Goal: Information Seeking & Learning: Learn about a topic

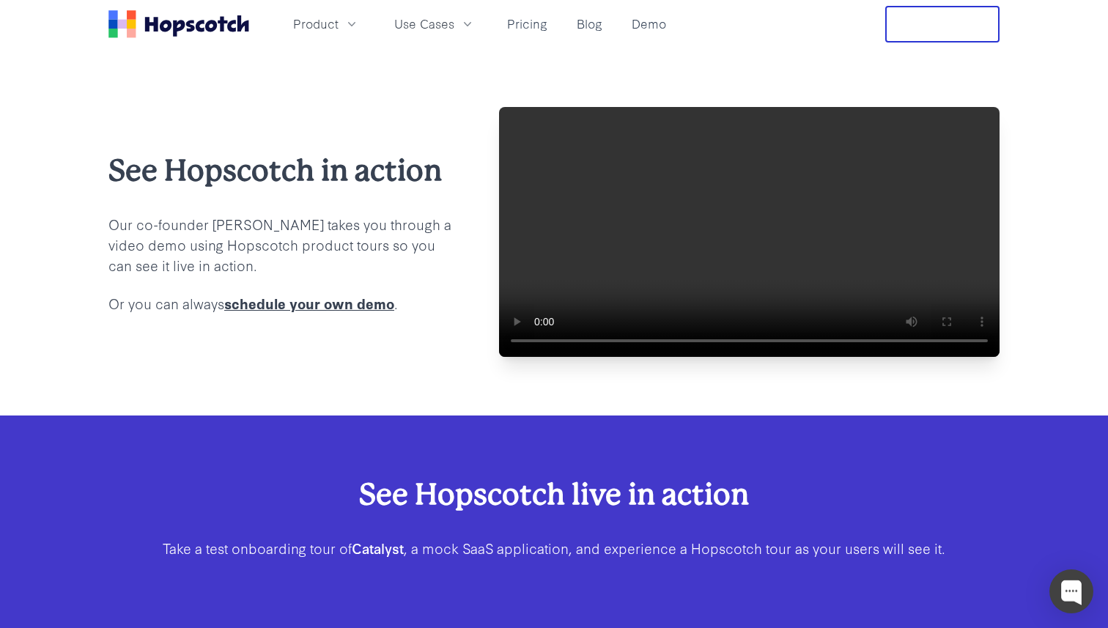
click at [652, 67] on div "See Hopscotch in action Our co-founder [PERSON_NAME] takes you through a video …" at bounding box center [554, 231] width 1108 height 367
click at [342, 32] on button "Product" at bounding box center [326, 24] width 84 height 24
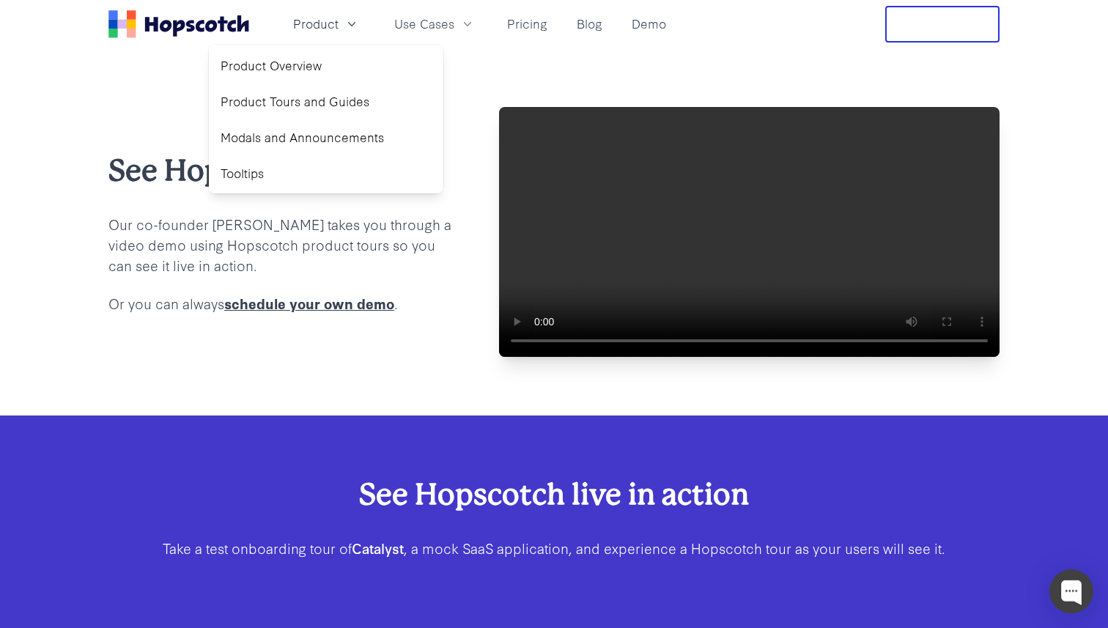
click at [471, 75] on div "See Hopscotch in action Our co-founder [PERSON_NAME] takes you through a video …" at bounding box center [554, 231] width 1108 height 367
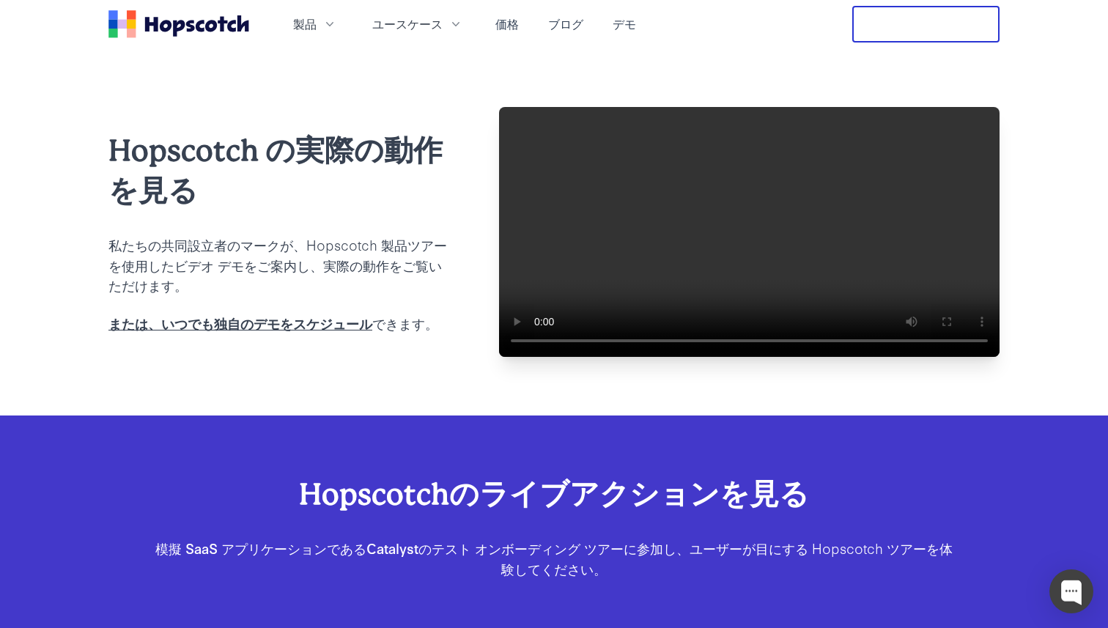
click at [581, 75] on div "Hopscotch の実際の動作を見る 私たちの共同設立者のマークが、Hopscotch 製品ツアーを使用したビデオ デモをご案内し、実際の動作をご覧いただけ…" at bounding box center [554, 231] width 1108 height 367
click at [314, 23] on font "製品" at bounding box center [304, 23] width 23 height 17
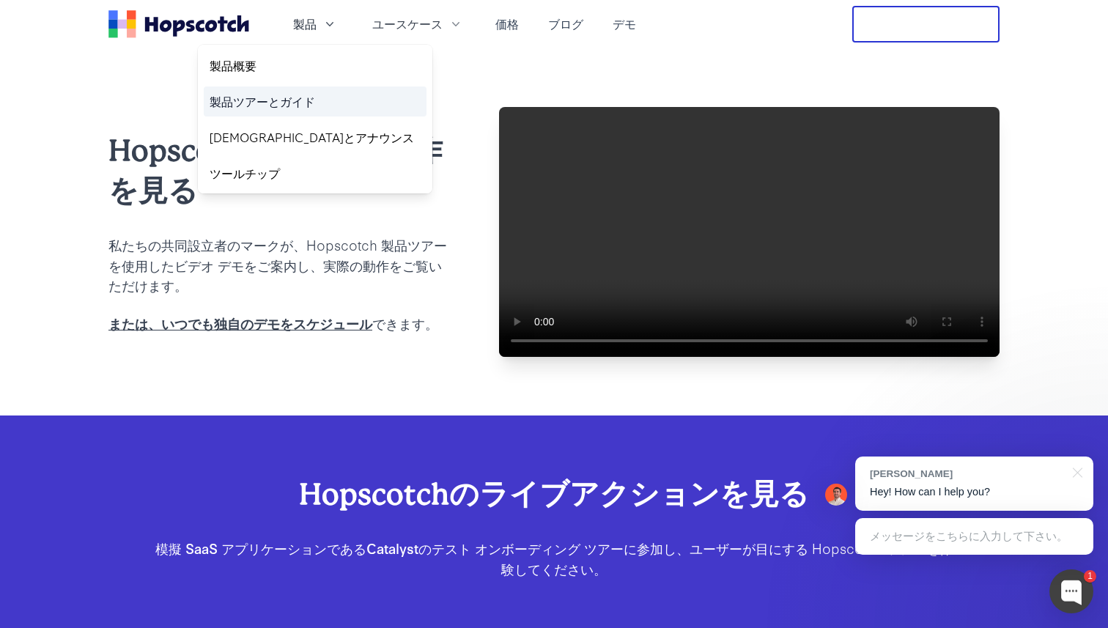
click at [260, 103] on font "製品ツアーとガイド" at bounding box center [263, 100] width 106 height 17
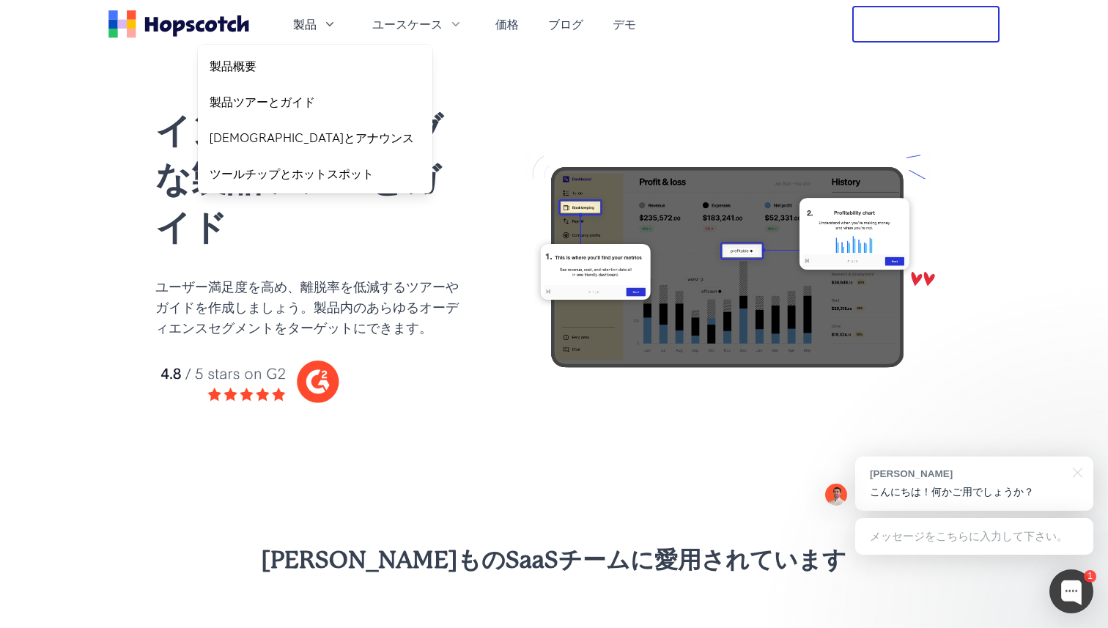
click at [210, 311] on font "ユーザー満足度を高め、離脱率を低減するツアーやガイドを作成しましょう。" at bounding box center [306, 296] width 303 height 40
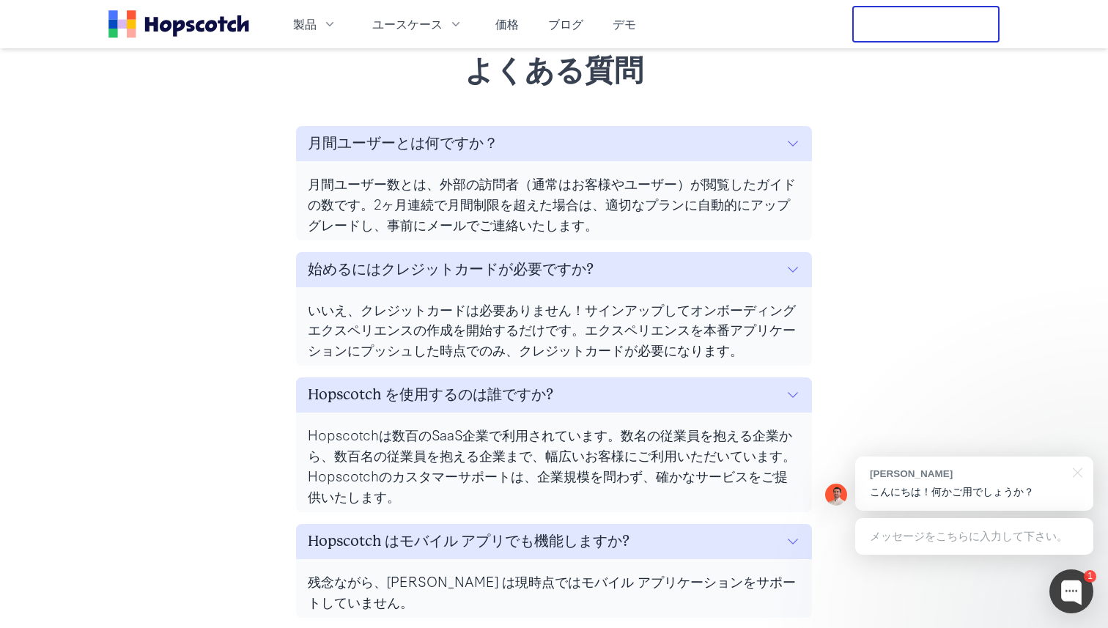
scroll to position [5954, 0]
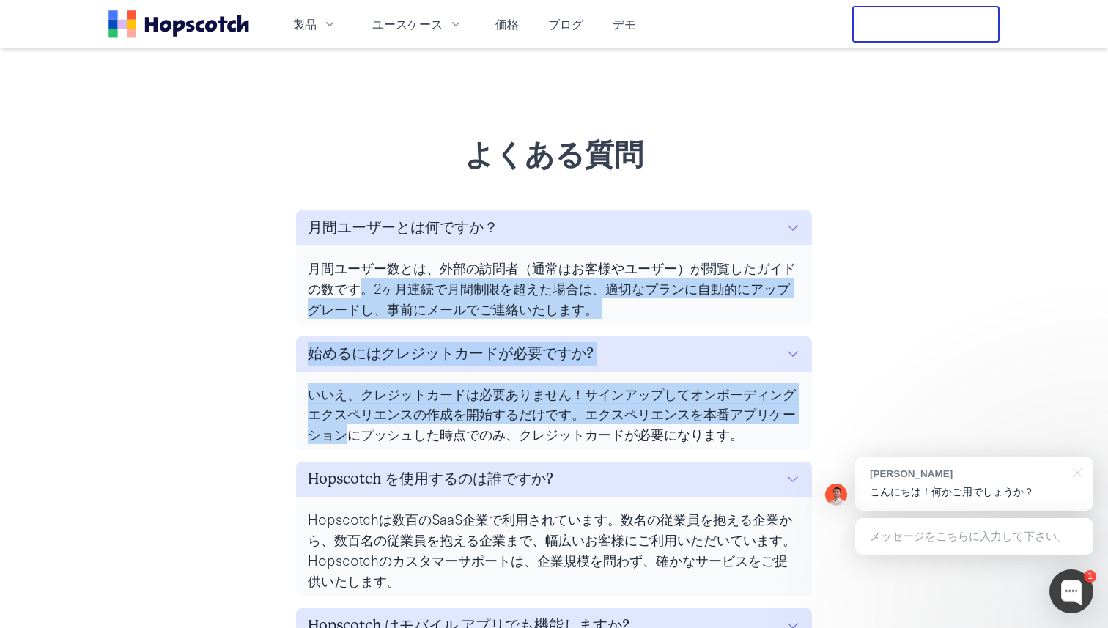
drag, startPoint x: 352, startPoint y: 420, endPoint x: 357, endPoint y: 277, distance: 143.0
click at [357, 278] on div "よくある質問 月間ユーザーとは何ですか？ 月間ユーザー数とは、外部の訪問者（通常はお客様やユーザー）が閲覧したガイドの数です。2ヶ月連続で月間制限を超えた場合…" at bounding box center [554, 584] width 563 height 898
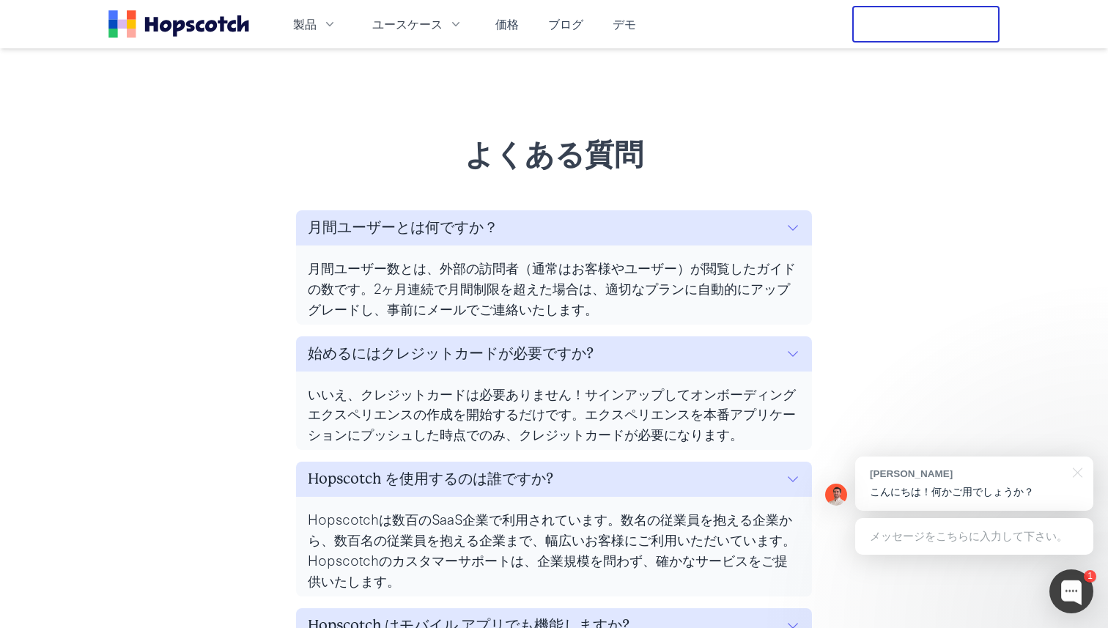
click at [354, 257] on font "月間ユーザー数とは、外部の訪問者（通常はお客様やユーザー）が閲覧したガイドの数です。2ヶ月連続で月間制限を超えた場合は、適切なプランに自動的にアップグレードし…" at bounding box center [552, 287] width 488 height 61
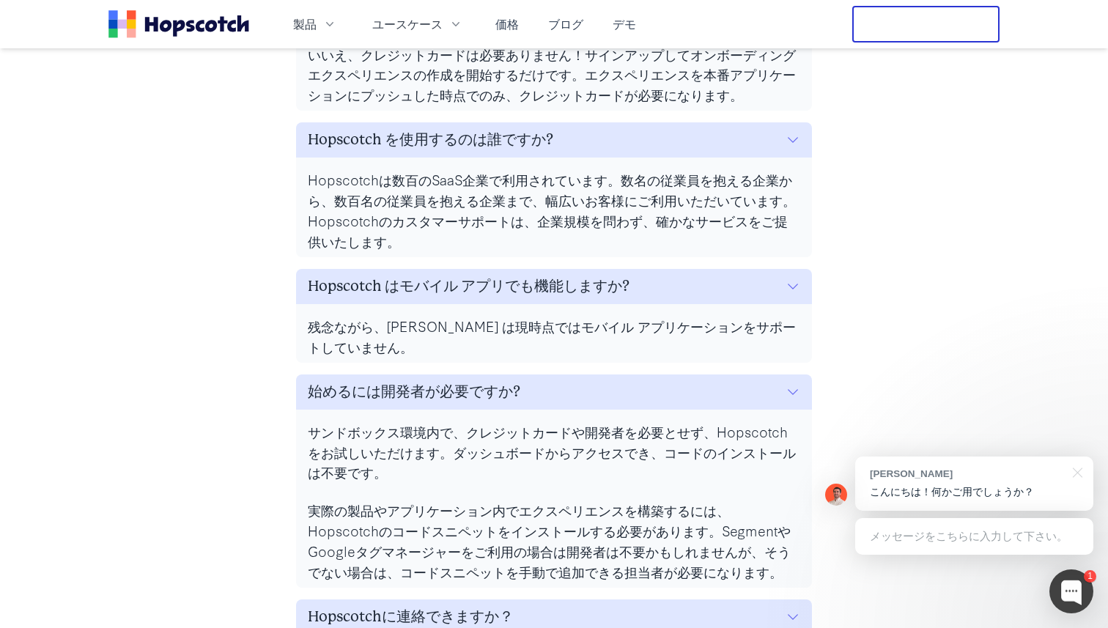
scroll to position [6498, 0]
